Goal: Go to known website: Access a specific website the user already knows

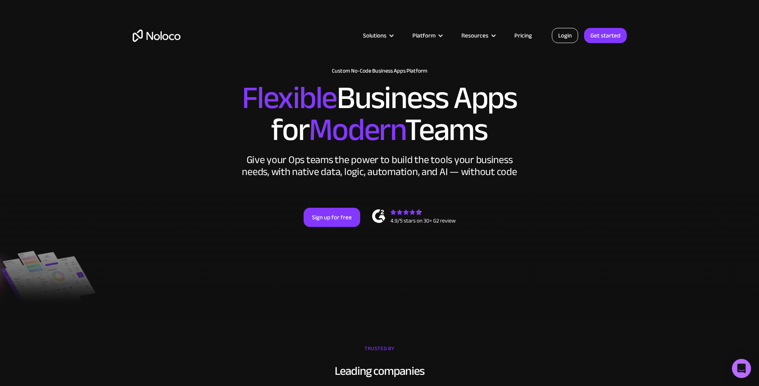
click at [568, 41] on link "Login" at bounding box center [565, 35] width 26 height 15
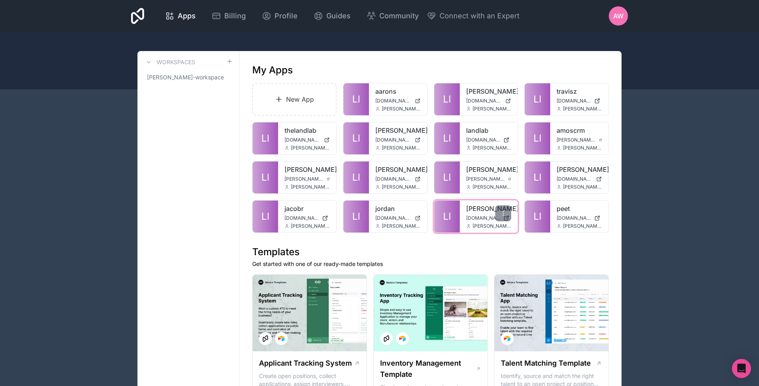
click at [470, 214] on div "tracy tracy.noloco.co anthony@thelandlab.co" at bounding box center [489, 216] width 58 height 32
click at [475, 208] on link "tracy" at bounding box center [488, 209] width 45 height 10
